Goal: Information Seeking & Learning: Check status

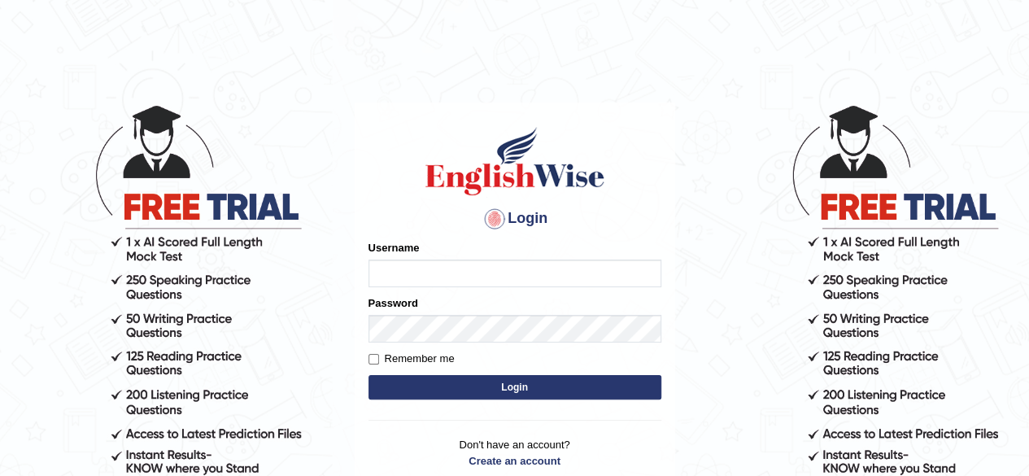
type input "Shyam"
click at [439, 381] on button "Login" at bounding box center [515, 387] width 293 height 24
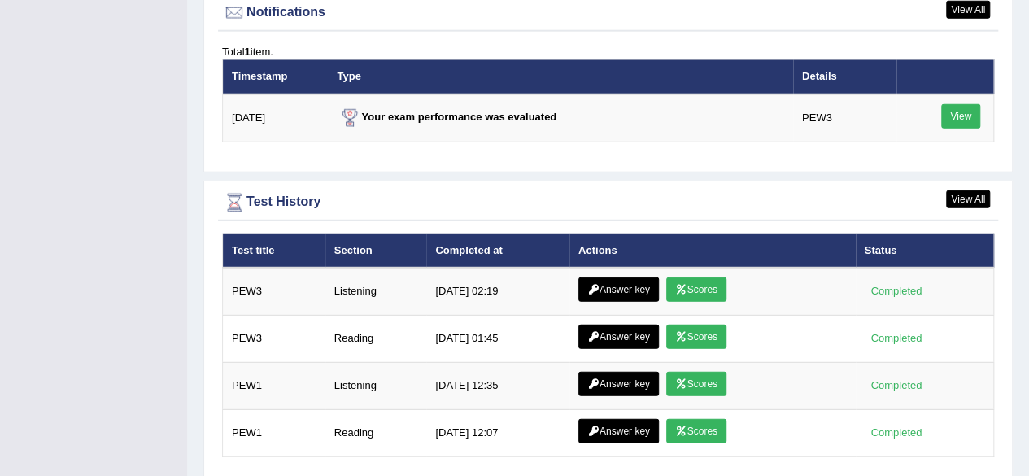
scroll to position [2096, 0]
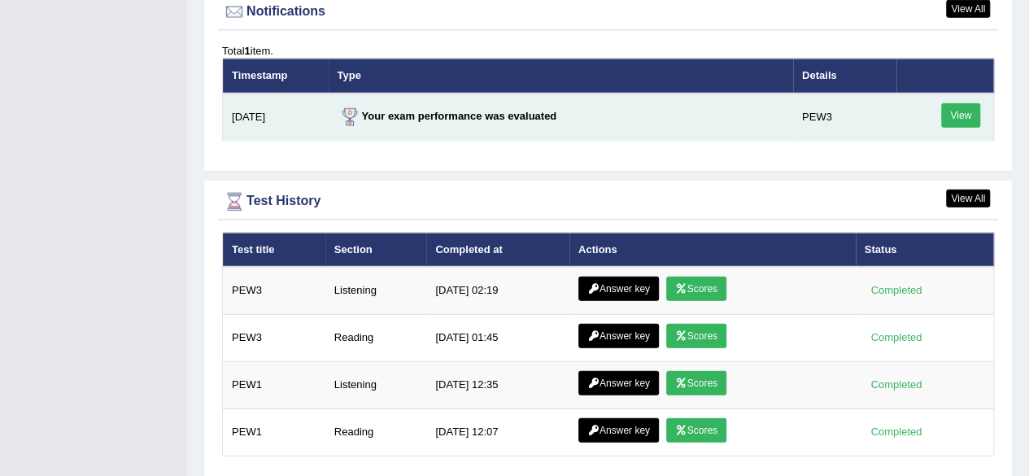
click at [947, 111] on link "View" at bounding box center [961, 115] width 39 height 24
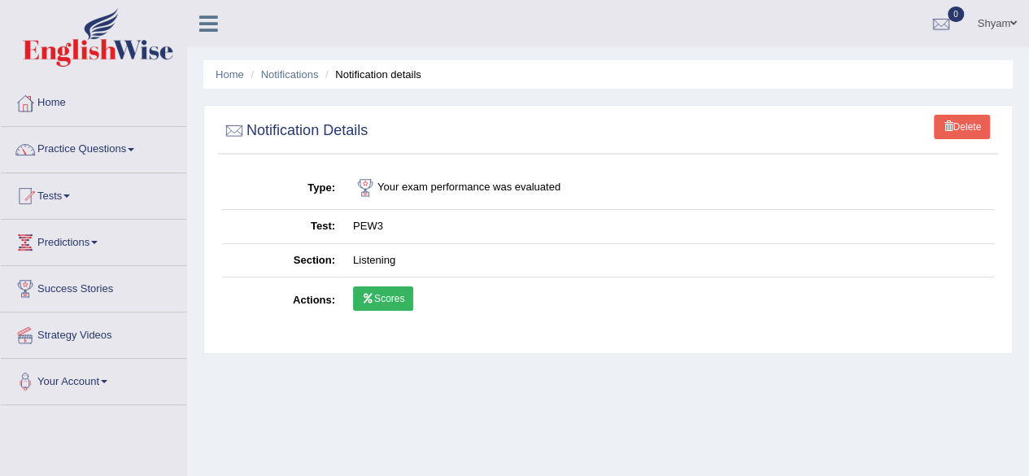
click at [380, 297] on link "Scores" at bounding box center [383, 298] width 60 height 24
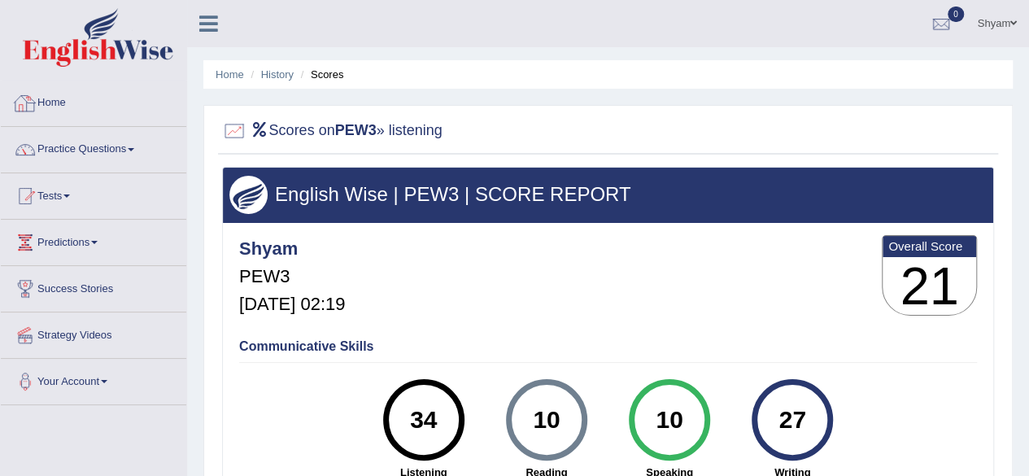
click at [57, 115] on link "Home" at bounding box center [94, 101] width 186 height 41
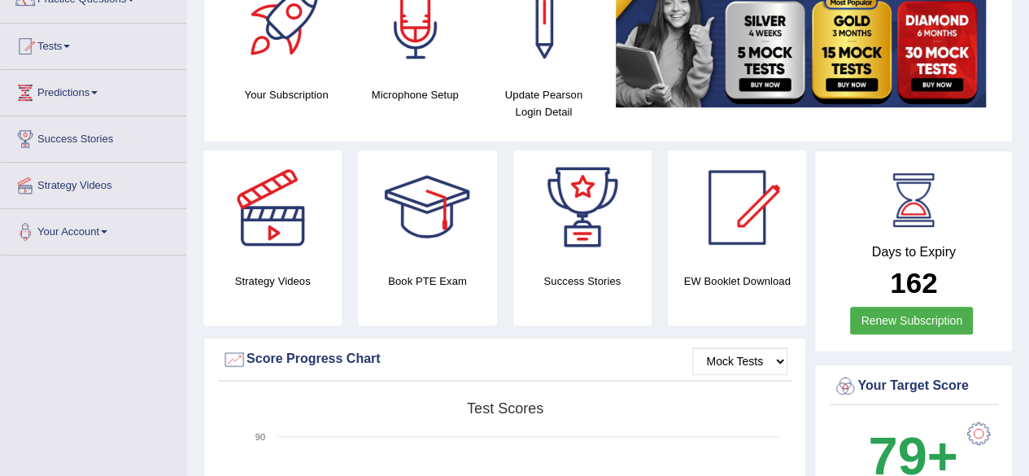
scroll to position [147, 0]
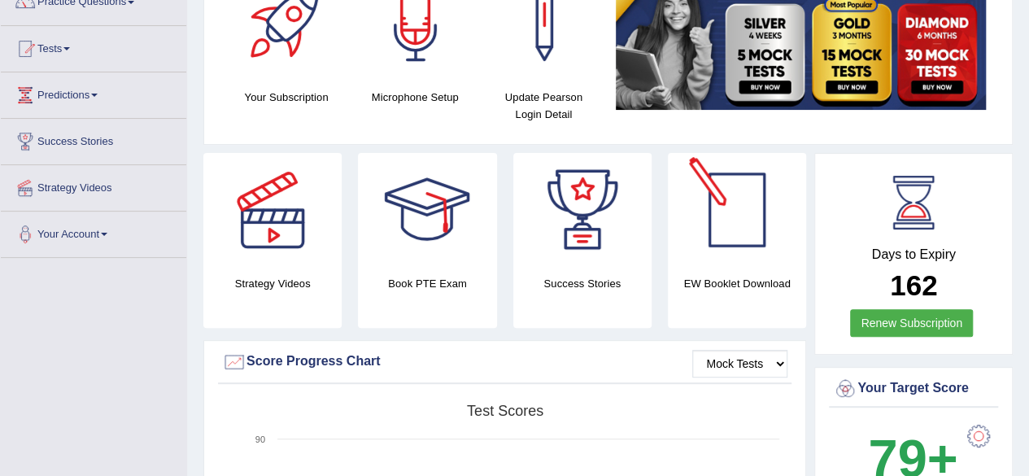
click at [737, 246] on div at bounding box center [737, 210] width 114 height 114
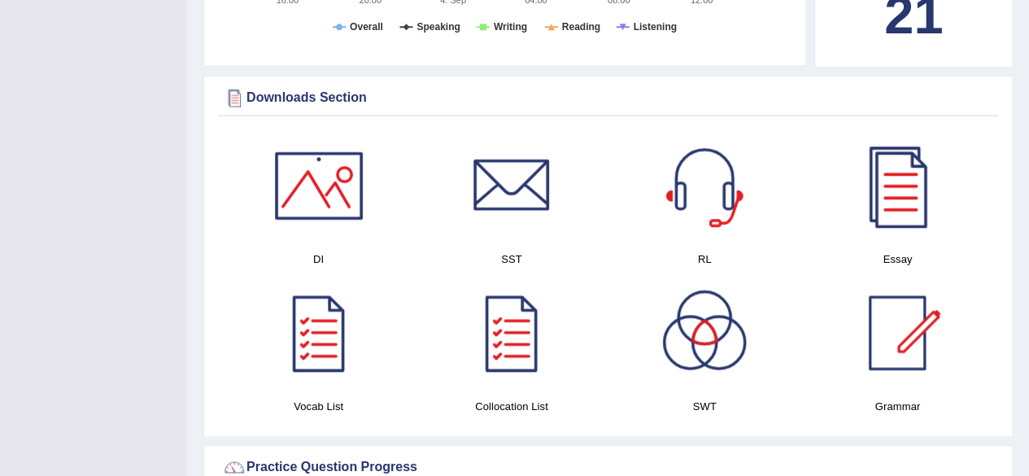
scroll to position [747, 0]
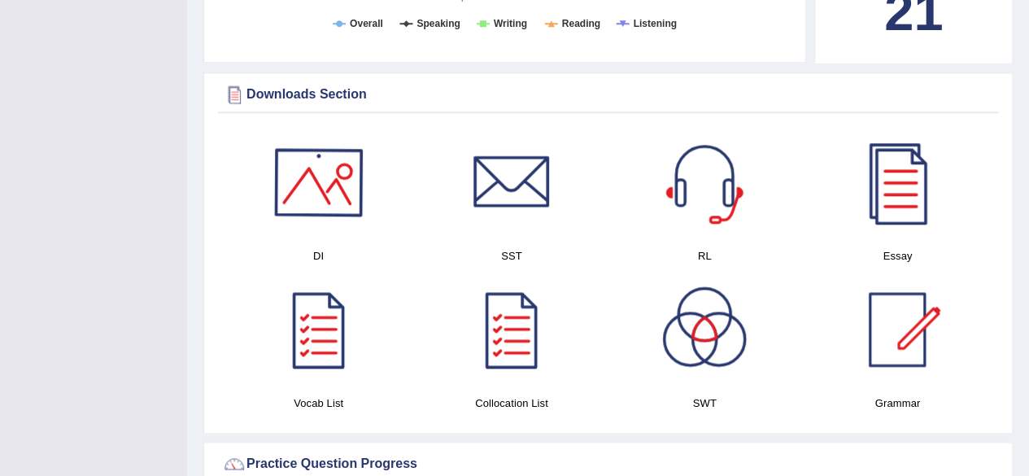
click at [324, 191] on div at bounding box center [319, 182] width 114 height 114
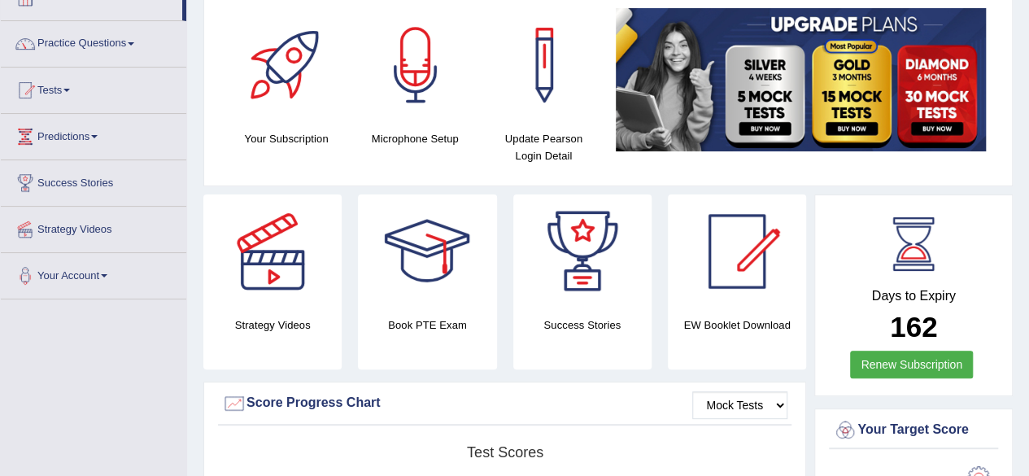
scroll to position [0, 0]
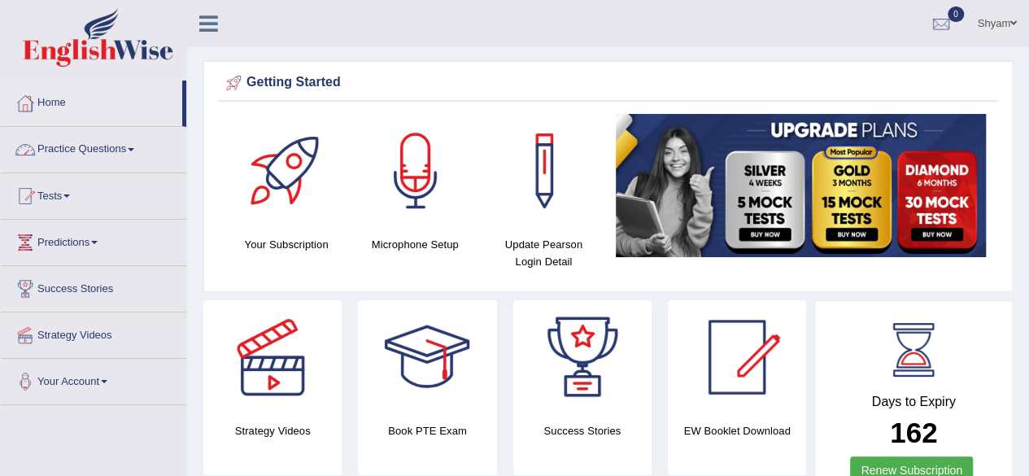
click at [133, 150] on span at bounding box center [131, 149] width 7 height 3
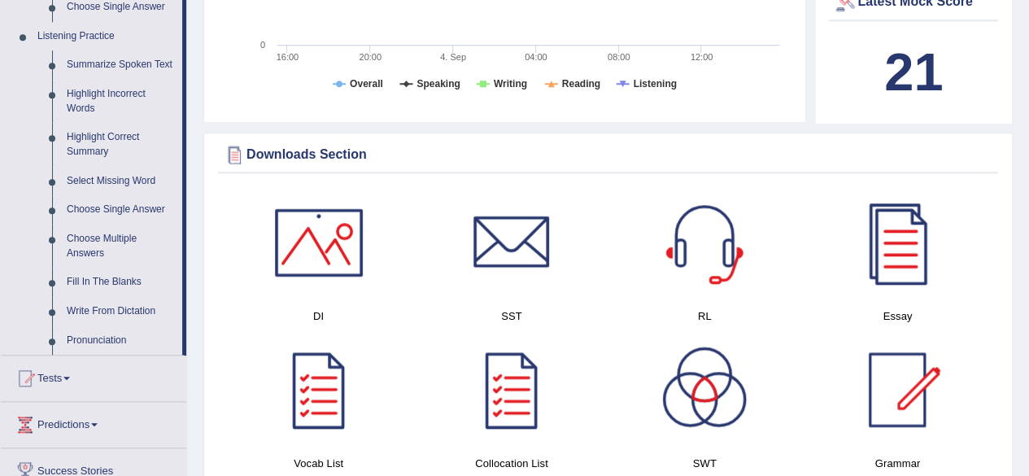
scroll to position [688, 0]
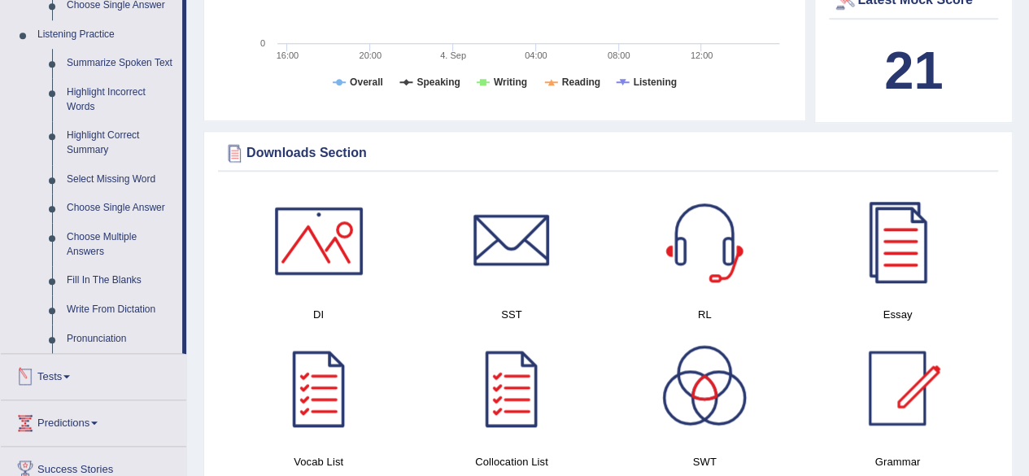
click at [70, 375] on span at bounding box center [66, 376] width 7 height 3
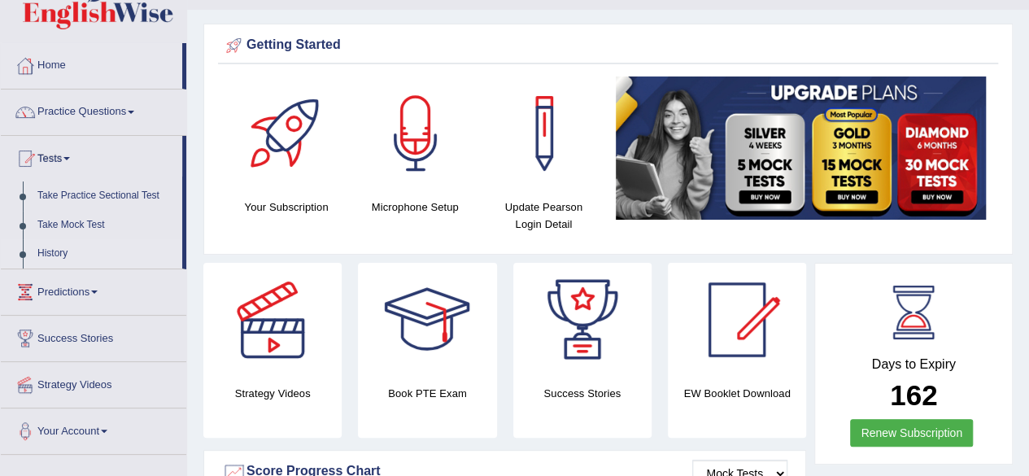
scroll to position [36, 0]
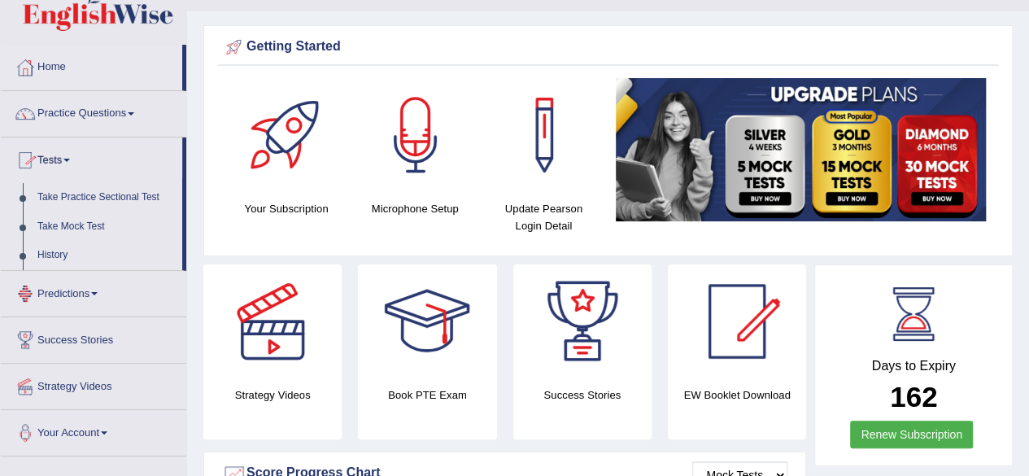
click at [100, 297] on link "Predictions" at bounding box center [94, 291] width 186 height 41
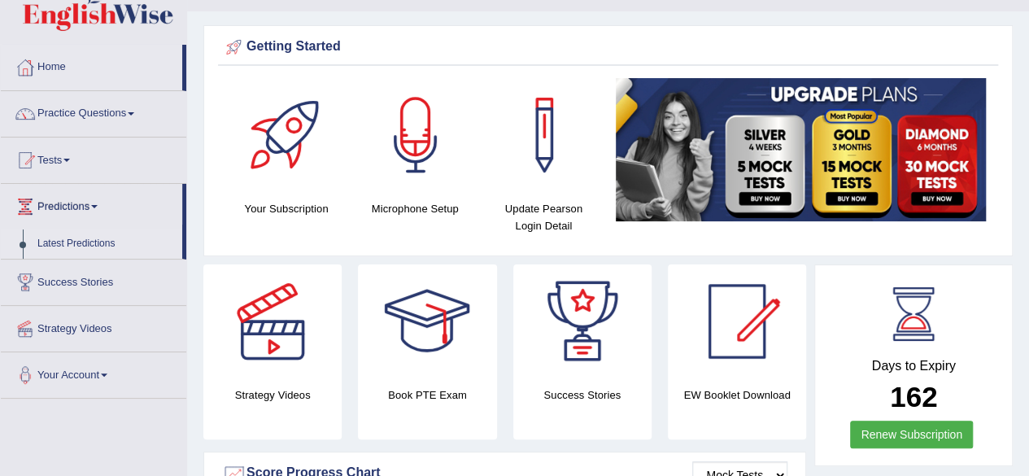
click at [92, 241] on link "Latest Predictions" at bounding box center [106, 243] width 152 height 29
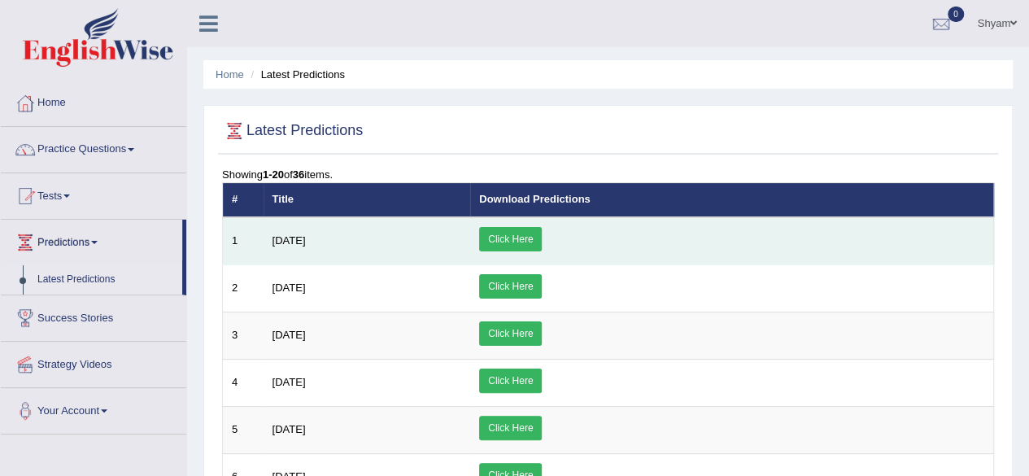
click at [542, 237] on link "Click Here" at bounding box center [510, 239] width 63 height 24
